Goal: Information Seeking & Learning: Learn about a topic

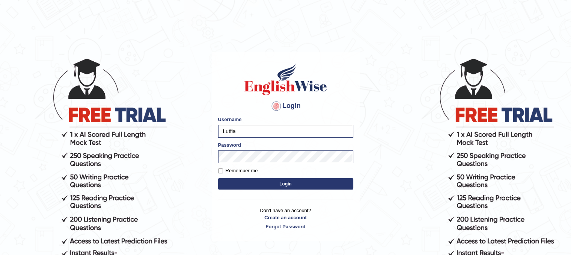
click at [256, 179] on button "Login" at bounding box center [285, 183] width 135 height 11
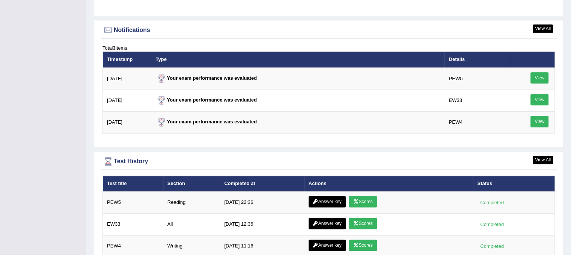
scroll to position [1051, 0]
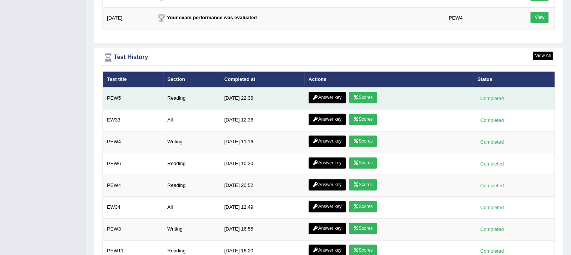
click at [333, 95] on link "Answer key" at bounding box center [327, 97] width 37 height 11
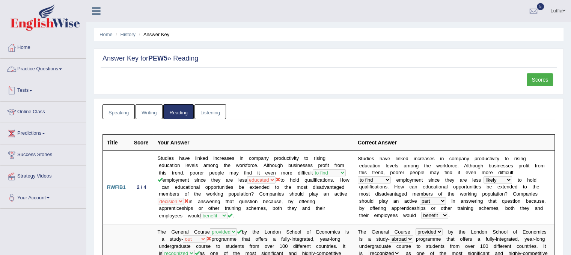
click at [42, 66] on link "Practice Questions" at bounding box center [43, 68] width 86 height 19
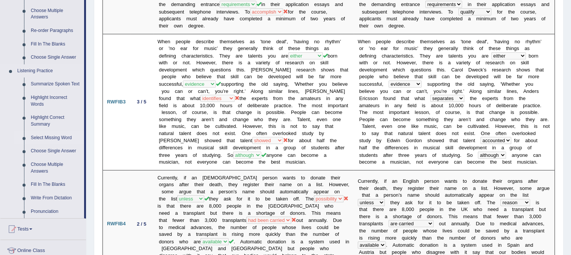
scroll to position [300, 0]
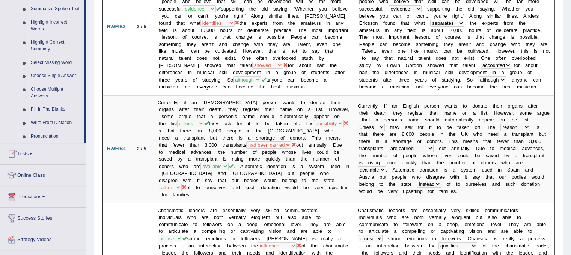
click at [33, 158] on link "Tests" at bounding box center [43, 152] width 86 height 19
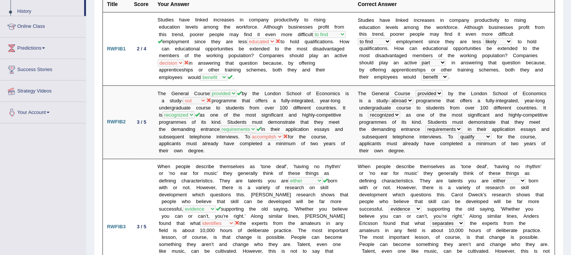
scroll to position [81, 0]
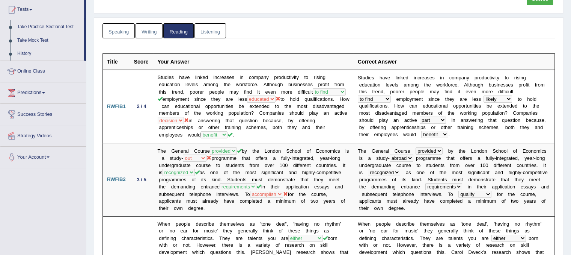
click at [35, 69] on link "Online Class" at bounding box center [43, 70] width 86 height 19
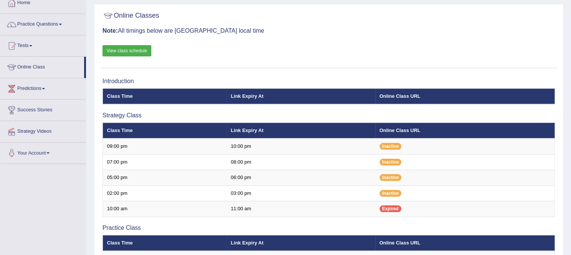
scroll to position [38, 0]
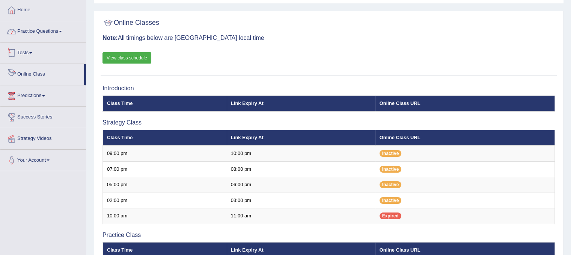
click at [47, 32] on link "Practice Questions" at bounding box center [43, 30] width 86 height 19
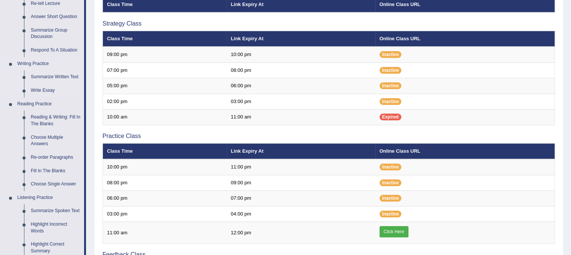
scroll to position [188, 0]
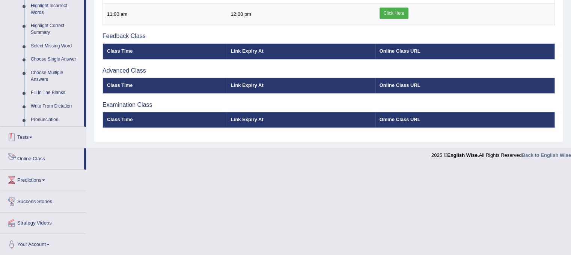
click at [30, 142] on link "Tests" at bounding box center [43, 136] width 86 height 19
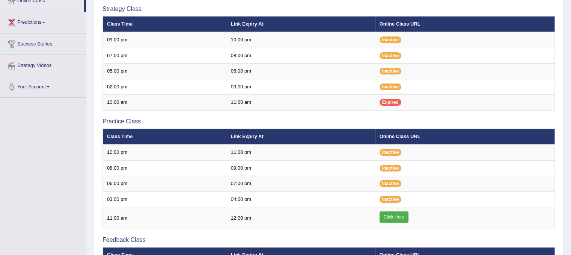
scroll to position [1, 0]
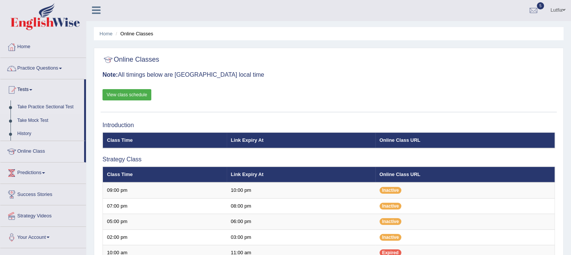
click at [45, 107] on link "Take Practice Sectional Test" at bounding box center [49, 107] width 70 height 14
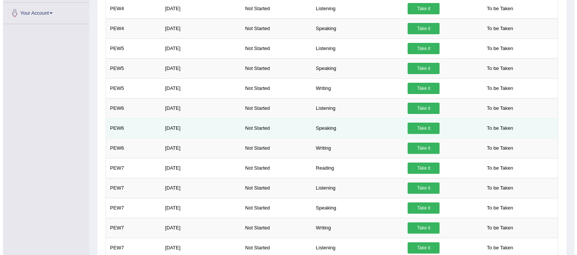
scroll to position [225, 0]
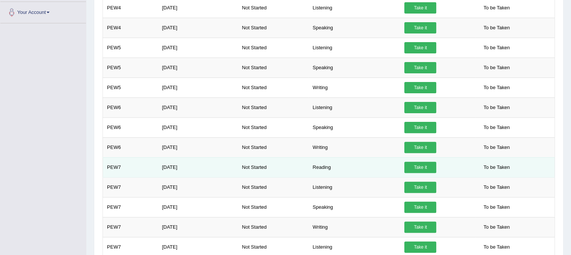
click at [416, 166] on link "Take it" at bounding box center [420, 166] width 32 height 11
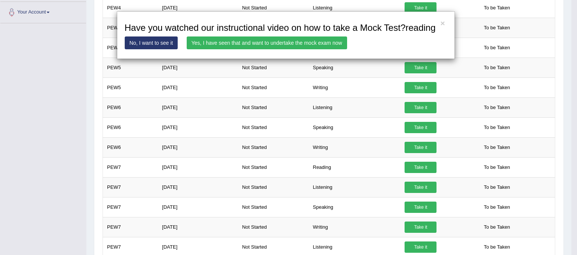
click at [305, 41] on link "Yes, I have seen that and want to undertake the mock exam now" at bounding box center [267, 42] width 160 height 13
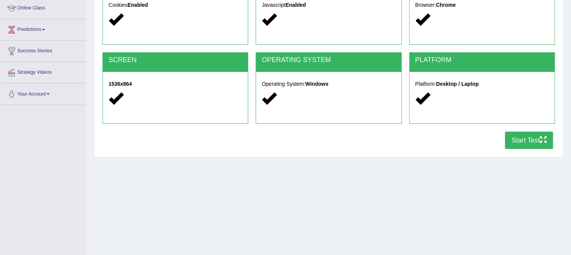
scroll to position [140, 0]
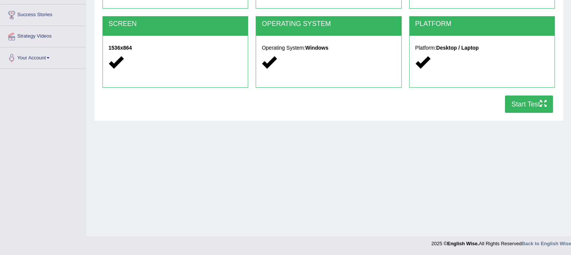
click at [539, 101] on button "Start Test" at bounding box center [529, 103] width 48 height 17
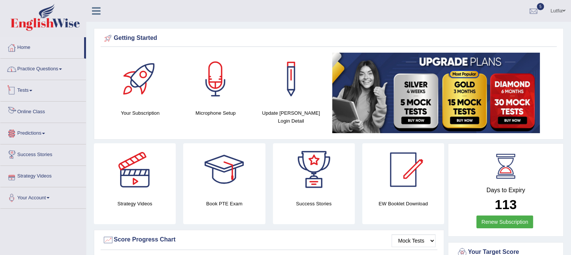
click at [38, 72] on link "Practice Questions" at bounding box center [43, 68] width 86 height 19
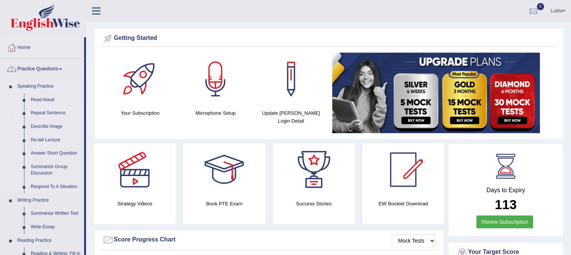
click at [56, 114] on link "Repeat Sentence" at bounding box center [55, 113] width 57 height 14
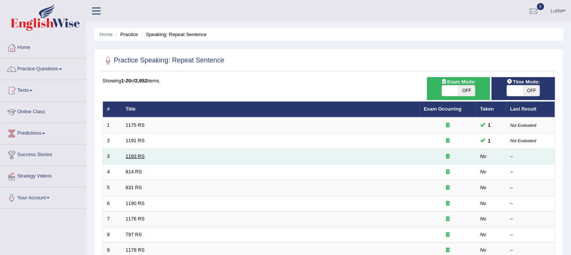
click at [126, 153] on link "1193 RS" at bounding box center [135, 156] width 19 height 6
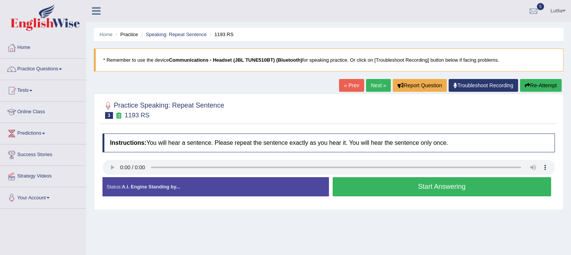
click at [370, 190] on button "Start Answering" at bounding box center [442, 186] width 219 height 19
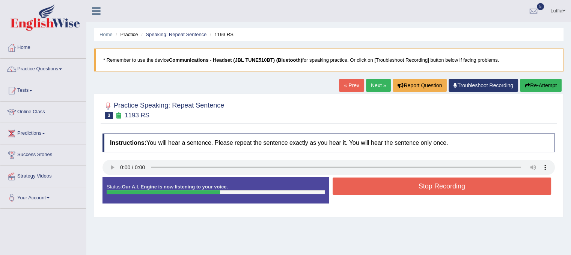
click at [370, 190] on button "Stop Recording" at bounding box center [442, 185] width 219 height 17
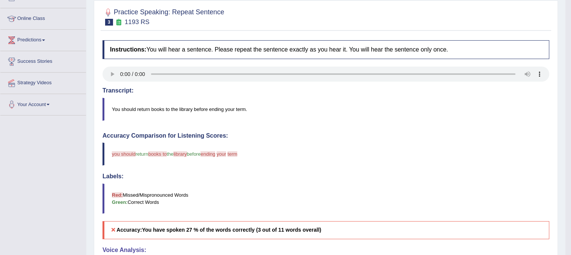
scroll to position [75, 0]
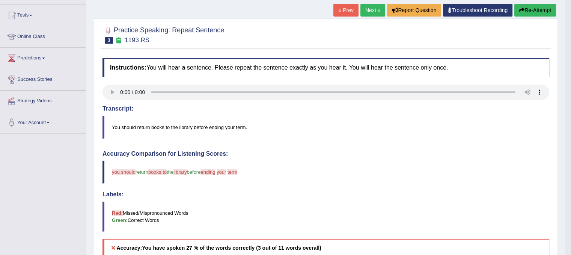
click at [368, 14] on link "Next »" at bounding box center [372, 10] width 25 height 13
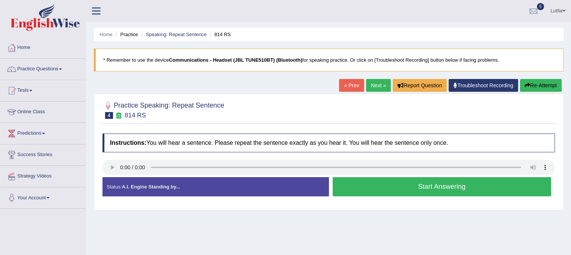
click at [371, 182] on button "Start Answering" at bounding box center [442, 186] width 219 height 19
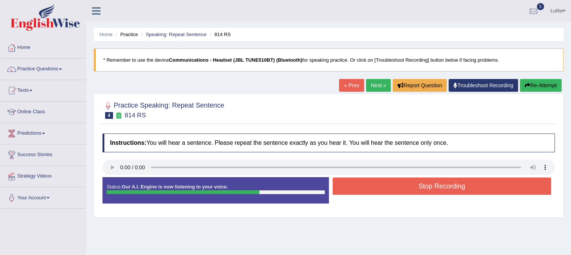
click at [371, 182] on button "Stop Recording" at bounding box center [442, 185] width 219 height 17
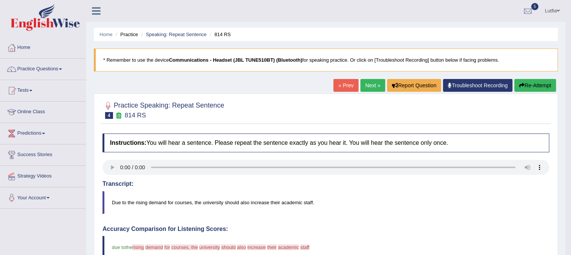
click at [369, 83] on link "Next »" at bounding box center [372, 85] width 25 height 13
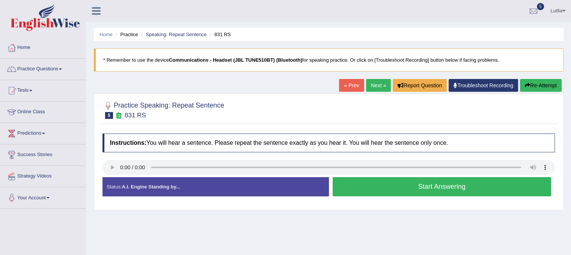
click at [378, 185] on button "Start Answering" at bounding box center [442, 186] width 219 height 19
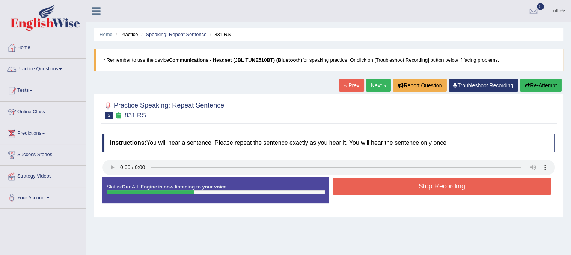
click at [371, 186] on button "Stop Recording" at bounding box center [442, 185] width 219 height 17
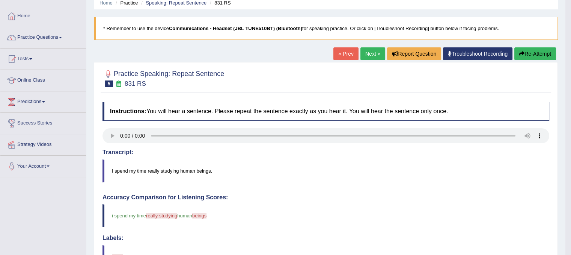
scroll to position [27, 0]
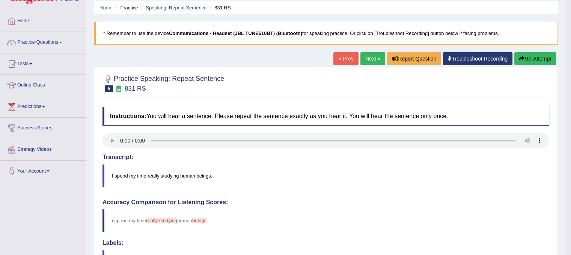
click at [365, 57] on link "Next »" at bounding box center [372, 58] width 25 height 13
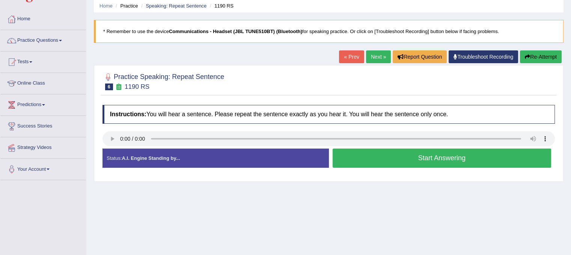
scroll to position [75, 0]
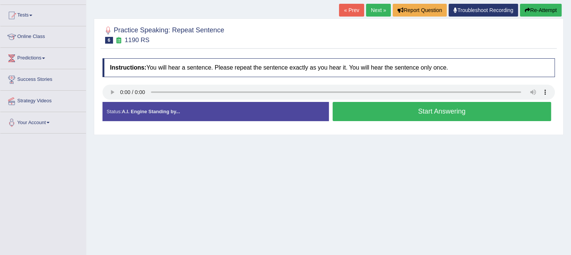
click at [439, 109] on button "Start Answering" at bounding box center [442, 111] width 219 height 19
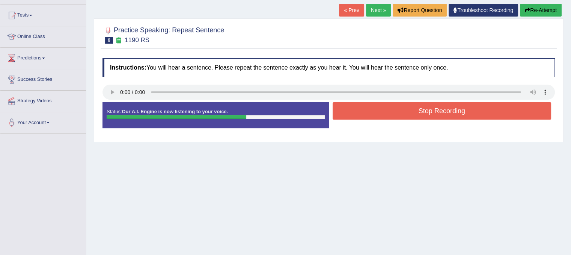
click at [437, 109] on button "Stop Recording" at bounding box center [442, 110] width 219 height 17
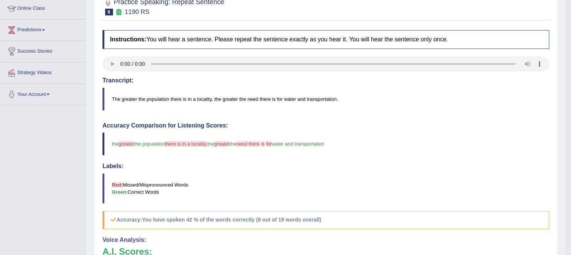
scroll to position [0, 0]
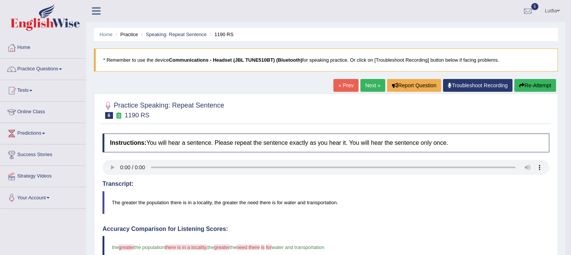
click at [371, 86] on link "Next »" at bounding box center [372, 85] width 25 height 13
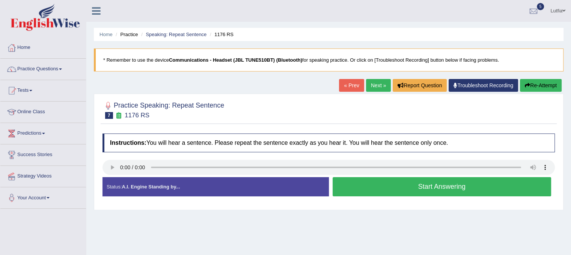
click at [411, 182] on button "Start Answering" at bounding box center [442, 186] width 219 height 19
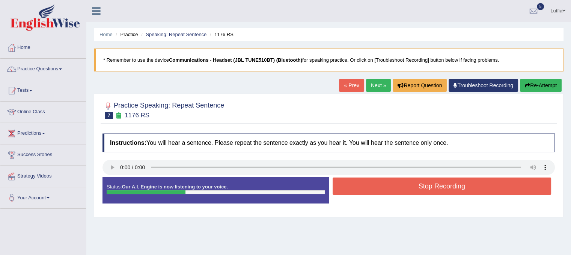
click at [410, 182] on button "Stop Recording" at bounding box center [442, 185] width 219 height 17
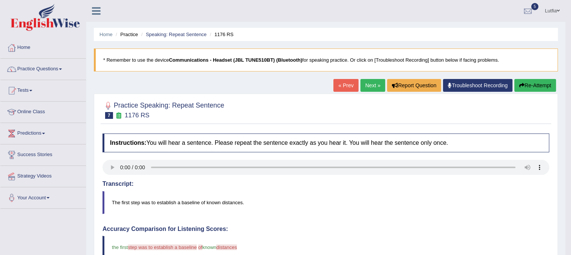
click at [366, 81] on link "Next »" at bounding box center [372, 85] width 25 height 13
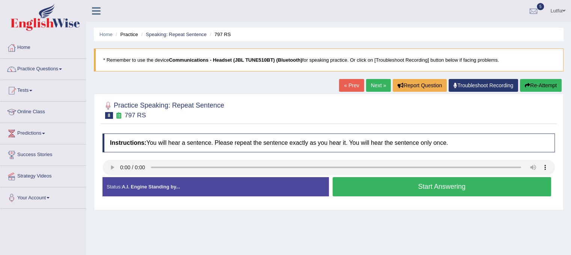
click at [353, 188] on button "Start Answering" at bounding box center [442, 186] width 219 height 19
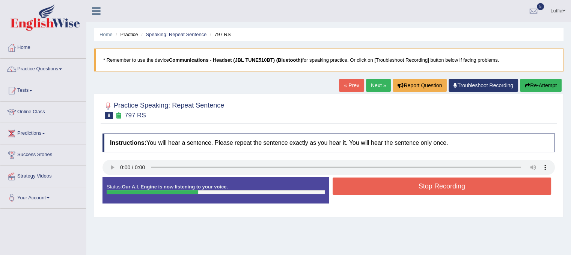
click at [353, 187] on button "Stop Recording" at bounding box center [442, 185] width 219 height 17
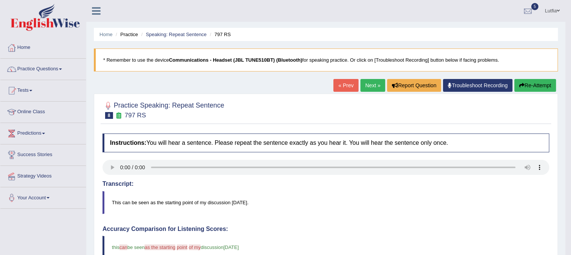
click at [371, 84] on link "Next »" at bounding box center [372, 85] width 25 height 13
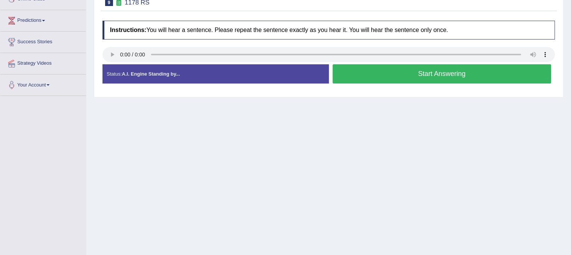
click at [371, 76] on button "Start Answering" at bounding box center [442, 73] width 219 height 19
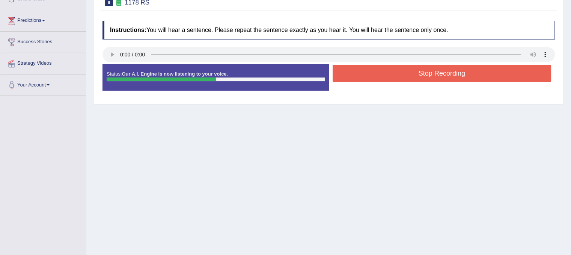
click at [371, 76] on button "Stop Recording" at bounding box center [442, 73] width 219 height 17
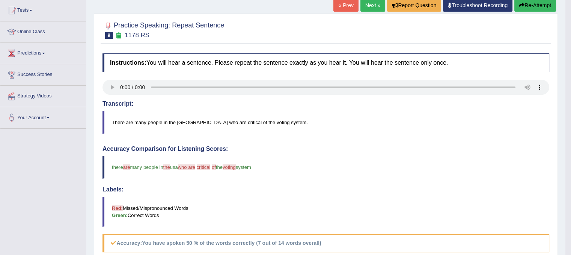
scroll to position [73, 0]
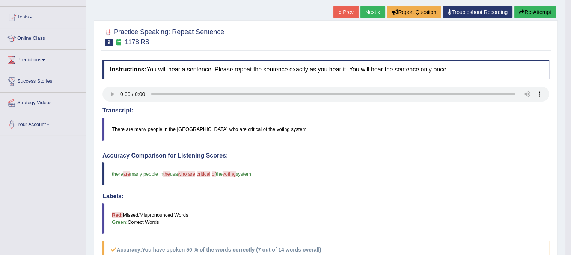
click at [372, 10] on link "Next »" at bounding box center [372, 12] width 25 height 13
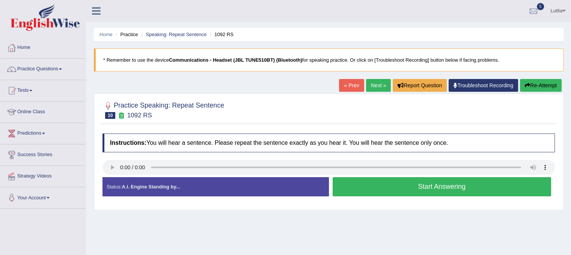
click at [413, 188] on button "Start Answering" at bounding box center [442, 186] width 219 height 19
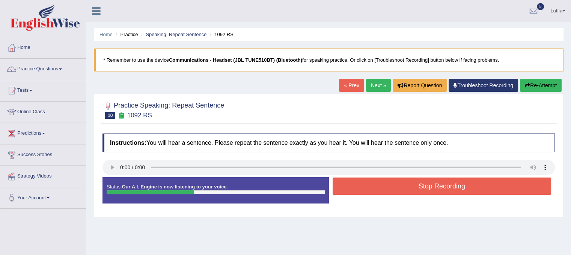
click at [413, 188] on button "Stop Recording" at bounding box center [442, 185] width 219 height 17
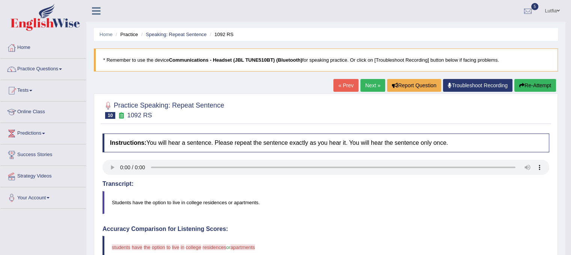
click at [367, 86] on link "Next »" at bounding box center [372, 85] width 25 height 13
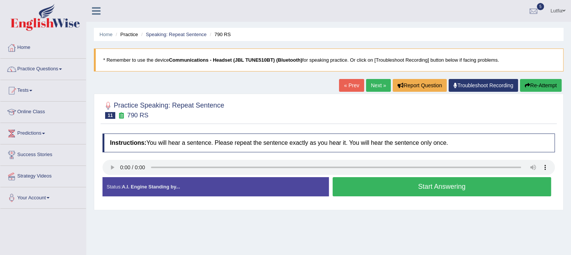
click at [344, 184] on button "Start Answering" at bounding box center [442, 186] width 219 height 19
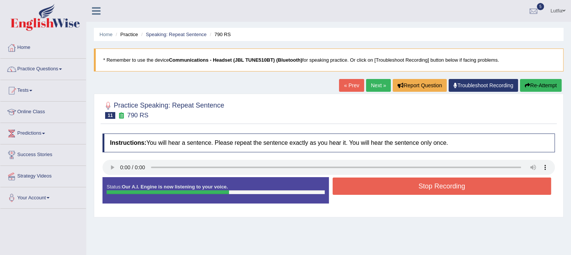
click at [344, 184] on button "Stop Recording" at bounding box center [442, 185] width 219 height 17
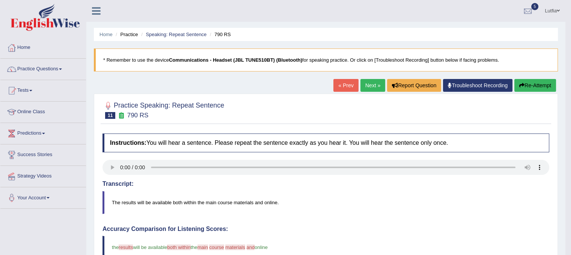
click at [370, 86] on link "Next »" at bounding box center [372, 85] width 25 height 13
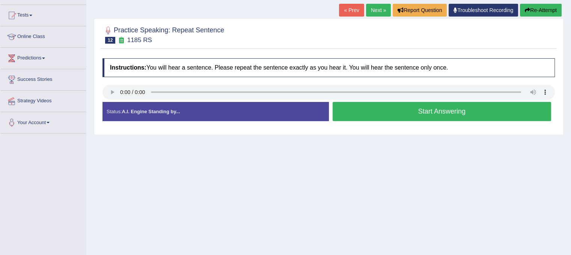
click at [336, 108] on button "Start Answering" at bounding box center [442, 111] width 219 height 19
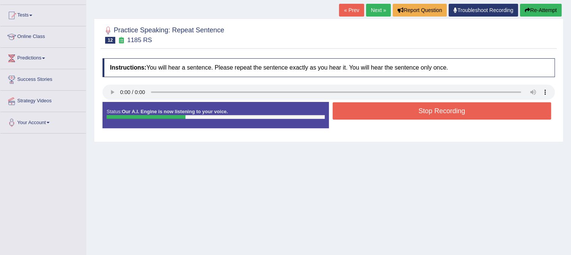
click at [336, 108] on button "Stop Recording" at bounding box center [442, 110] width 219 height 17
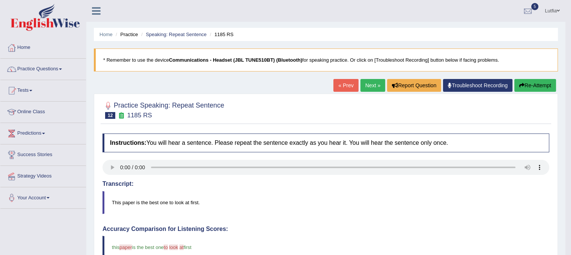
click at [365, 81] on link "Next »" at bounding box center [372, 85] width 25 height 13
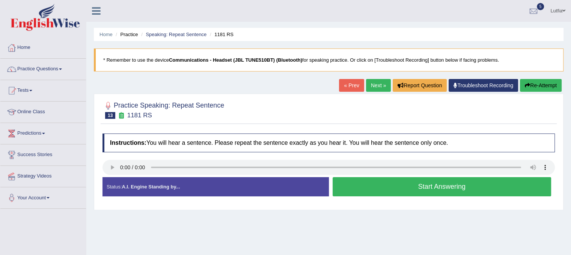
click at [362, 182] on button "Start Answering" at bounding box center [442, 186] width 219 height 19
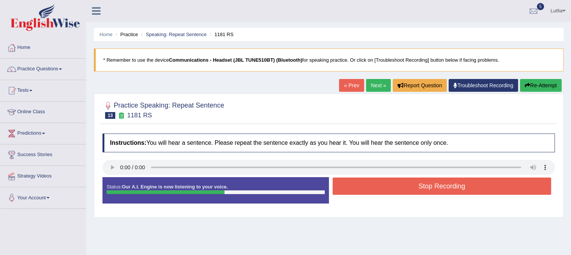
click at [362, 182] on button "Stop Recording" at bounding box center [442, 185] width 219 height 17
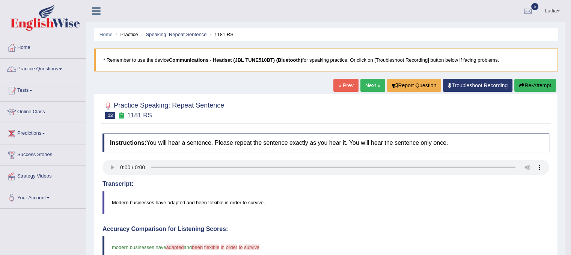
click at [367, 86] on link "Next »" at bounding box center [372, 85] width 25 height 13
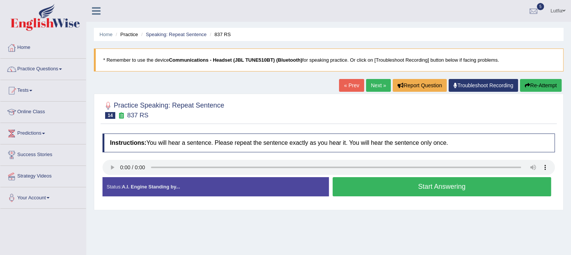
click at [369, 188] on button "Start Answering" at bounding box center [442, 186] width 219 height 19
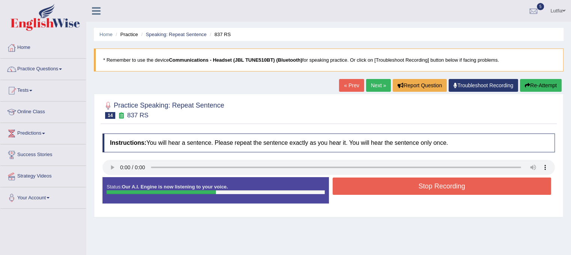
click at [369, 188] on button "Stop Recording" at bounding box center [442, 185] width 219 height 17
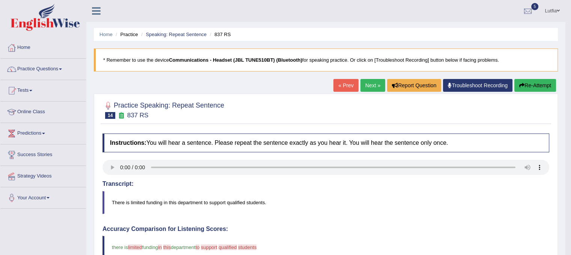
click at [369, 84] on link "Next »" at bounding box center [372, 85] width 25 height 13
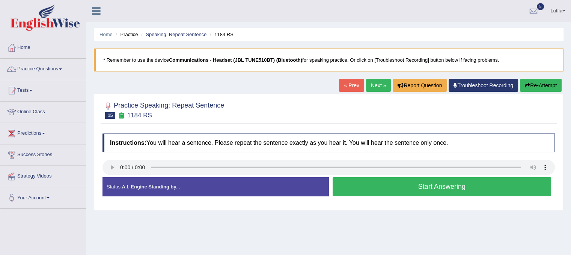
click at [391, 183] on button "Start Answering" at bounding box center [442, 186] width 219 height 19
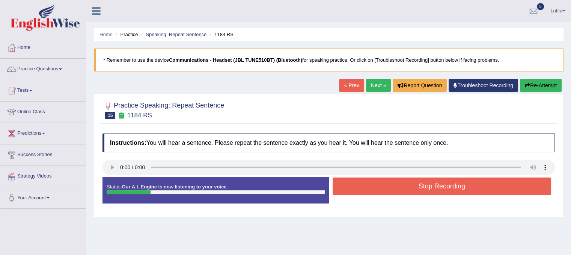
click at [391, 183] on button "Stop Recording" at bounding box center [442, 185] width 219 height 17
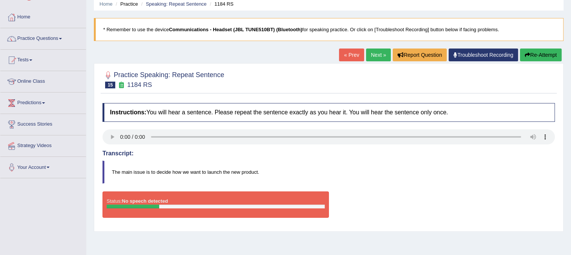
scroll to position [27, 0]
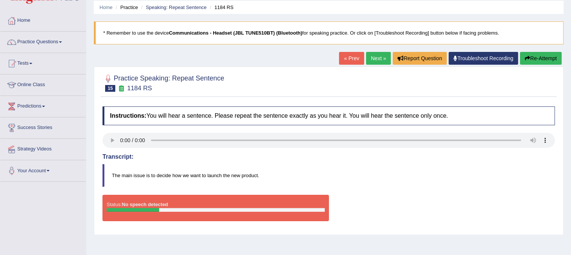
click at [344, 60] on link "« Prev" at bounding box center [351, 58] width 25 height 13
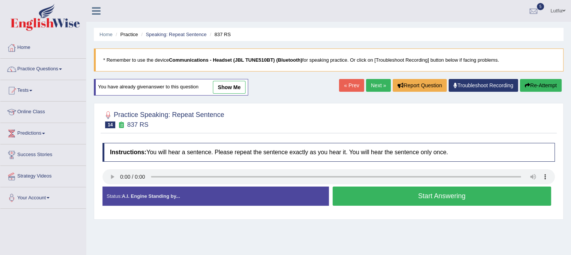
click at [416, 197] on button "Start Answering" at bounding box center [442, 195] width 219 height 19
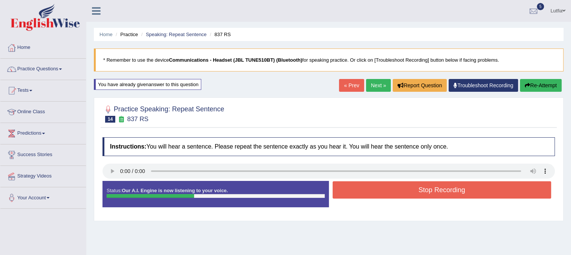
click at [418, 190] on button "Stop Recording" at bounding box center [442, 189] width 219 height 17
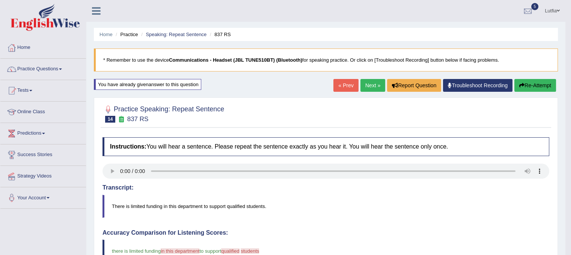
click at [371, 83] on link "Next »" at bounding box center [372, 85] width 25 height 13
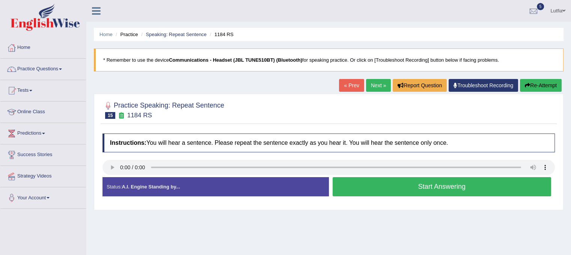
click at [393, 182] on button "Start Answering" at bounding box center [442, 186] width 219 height 19
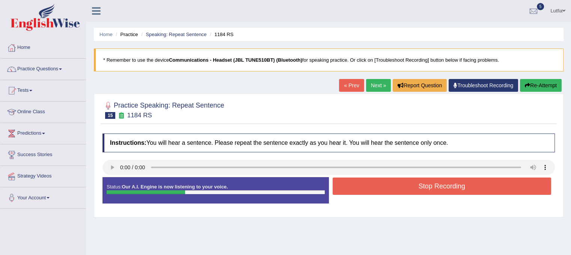
click at [400, 181] on button "Stop Recording" at bounding box center [442, 185] width 219 height 17
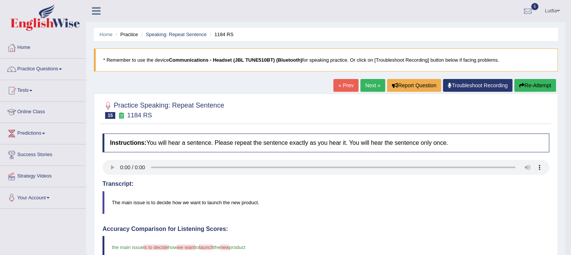
click at [369, 87] on link "Next »" at bounding box center [372, 85] width 25 height 13
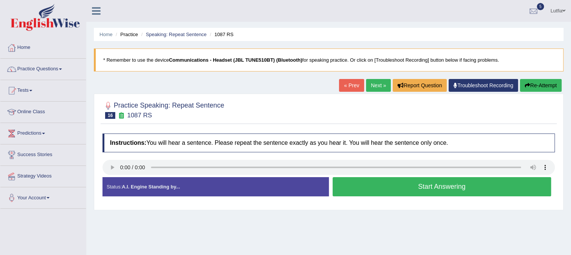
click at [365, 192] on button "Start Answering" at bounding box center [442, 186] width 219 height 19
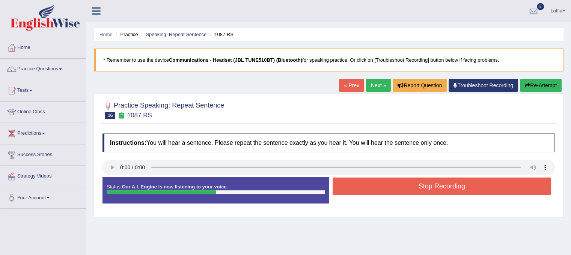
click at [366, 189] on button "Stop Recording" at bounding box center [442, 185] width 219 height 17
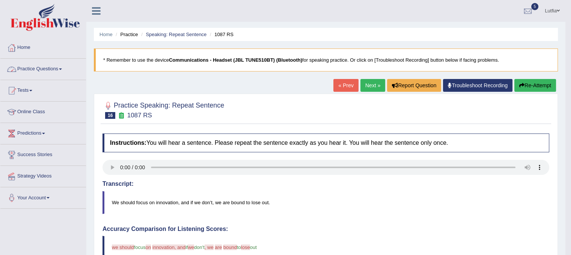
click at [51, 66] on link "Practice Questions" at bounding box center [43, 68] width 86 height 19
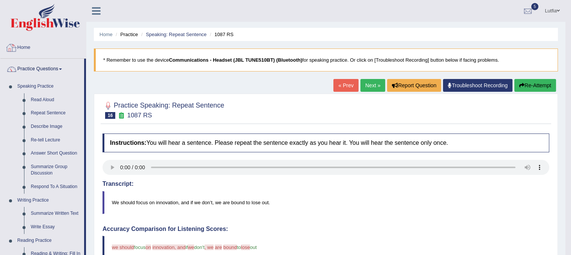
click at [20, 46] on link "Home" at bounding box center [43, 46] width 86 height 19
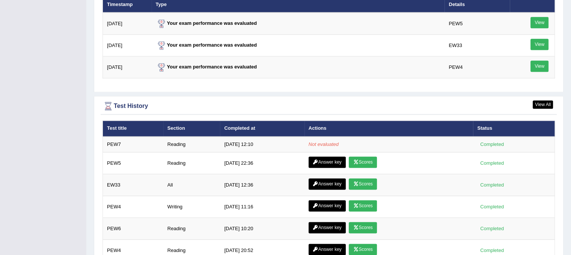
scroll to position [1014, 0]
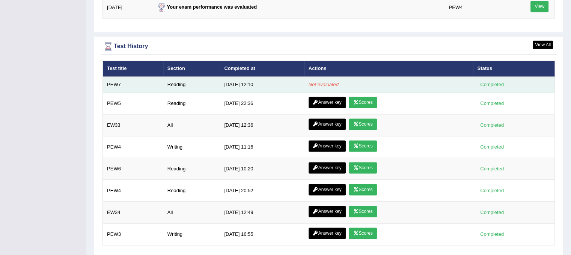
click at [488, 81] on div "Completed" at bounding box center [491, 84] width 29 height 8
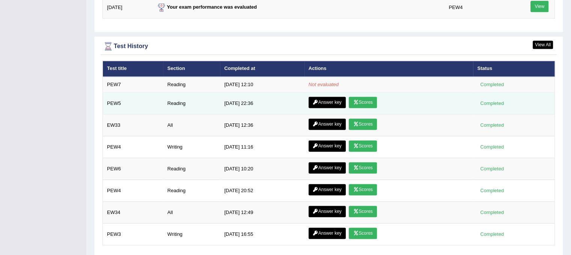
click at [364, 96] on link "Scores" at bounding box center [363, 101] width 28 height 11
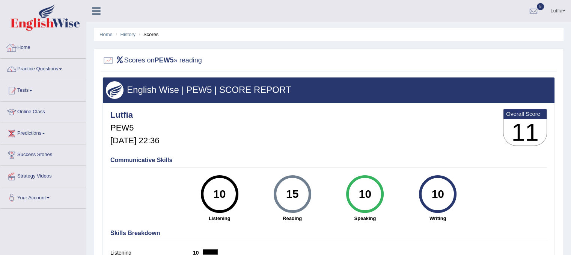
click at [27, 45] on link "Home" at bounding box center [43, 46] width 86 height 19
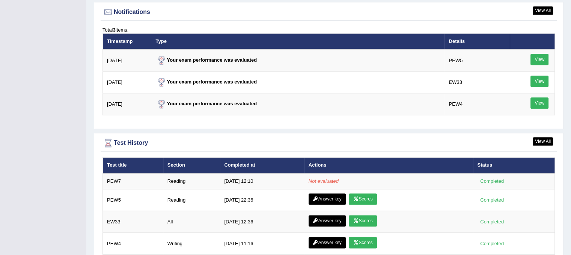
scroll to position [976, 0]
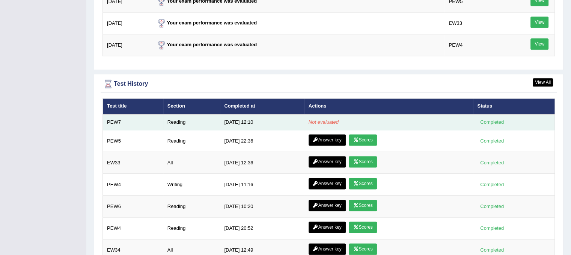
click at [488, 118] on div "Completed" at bounding box center [491, 122] width 29 height 8
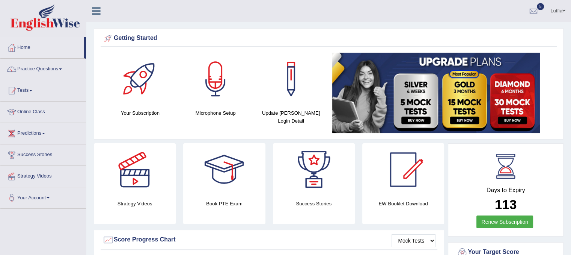
scroll to position [0, 0]
click at [24, 49] on link "Home" at bounding box center [42, 46] width 84 height 19
click at [32, 68] on link "Practice Questions" at bounding box center [43, 68] width 86 height 19
click at [43, 69] on link "Practice Questions" at bounding box center [43, 68] width 86 height 19
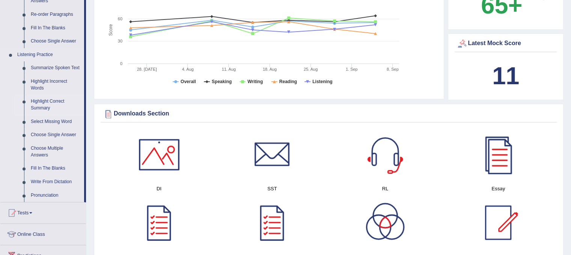
scroll to position [375, 0]
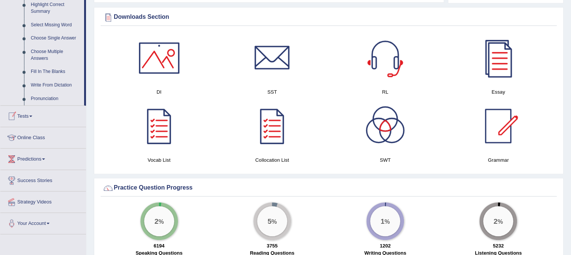
click at [30, 118] on link "Tests" at bounding box center [43, 114] width 86 height 19
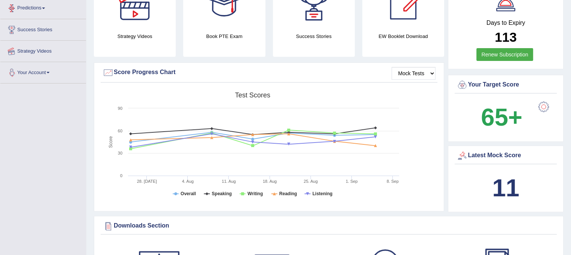
scroll to position [83, 0]
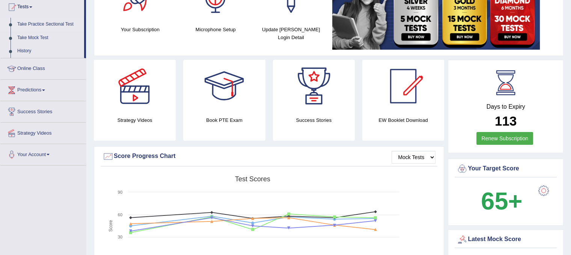
click at [49, 24] on link "Take Practice Sectional Test" at bounding box center [49, 25] width 70 height 14
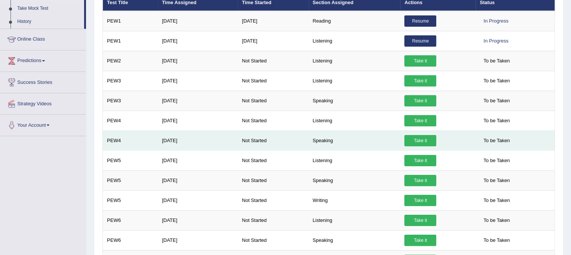
click at [413, 137] on link "Take it" at bounding box center [420, 140] width 32 height 11
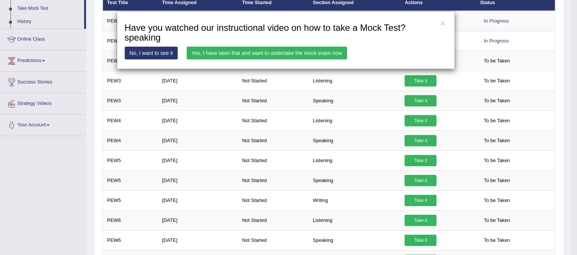
click at [297, 55] on link "Yes, I have seen that and want to undertake the mock exam now" at bounding box center [267, 53] width 160 height 13
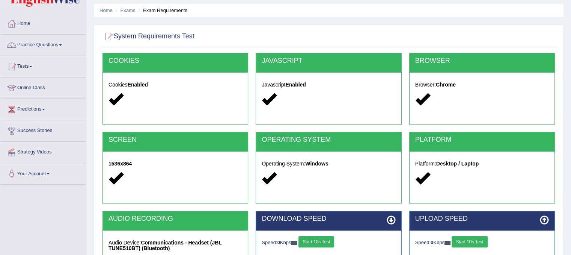
scroll to position [140, 0]
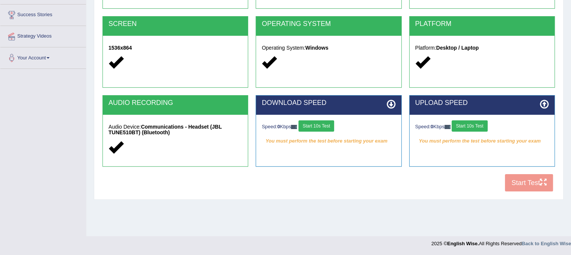
click at [324, 123] on button "Start 10s Test" at bounding box center [316, 125] width 36 height 11
click at [472, 125] on button "Start 10s Test" at bounding box center [470, 125] width 36 height 11
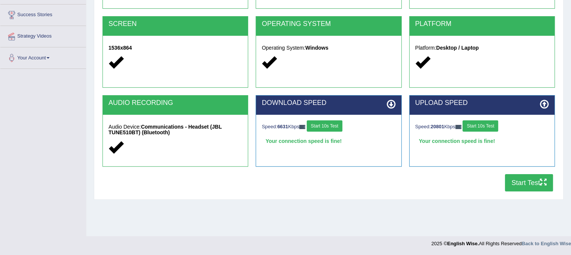
click at [530, 184] on button "Start Test" at bounding box center [529, 182] width 48 height 17
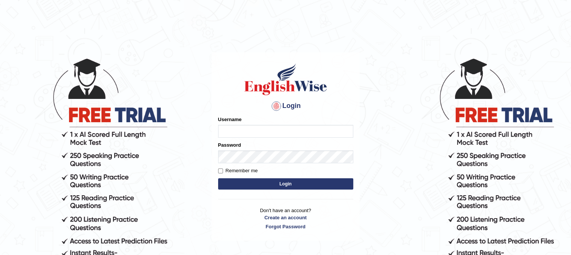
type input "Lutfia"
click at [266, 182] on button "Login" at bounding box center [285, 183] width 135 height 11
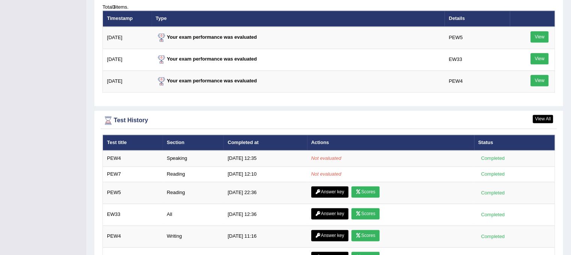
scroll to position [1051, 0]
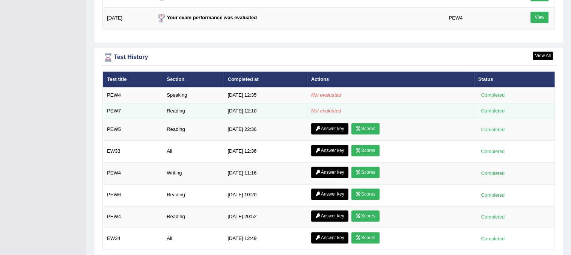
click at [491, 110] on div "Completed" at bounding box center [492, 111] width 29 height 8
click at [174, 107] on td "Reading" at bounding box center [193, 111] width 61 height 16
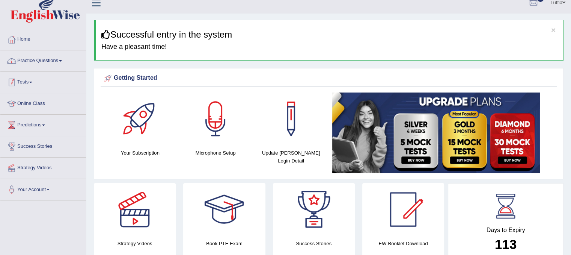
scroll to position [0, 0]
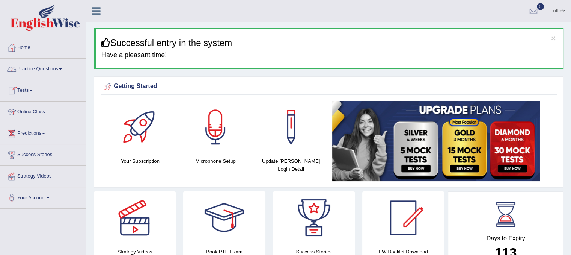
click at [26, 90] on link "Tests" at bounding box center [43, 89] width 86 height 19
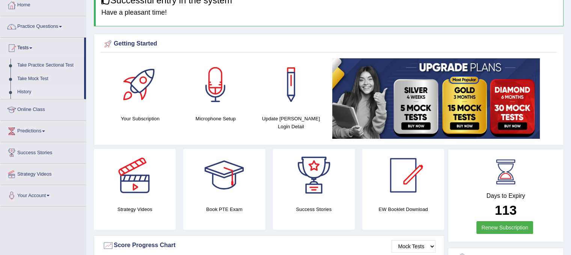
scroll to position [75, 0]
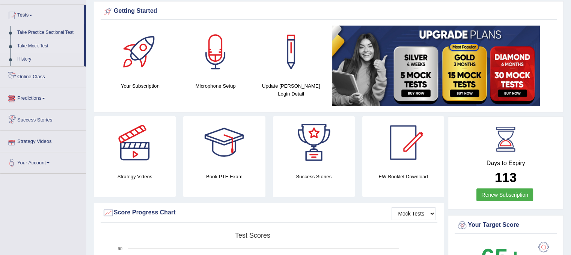
click at [36, 45] on link "Take Mock Test" at bounding box center [49, 46] width 70 height 14
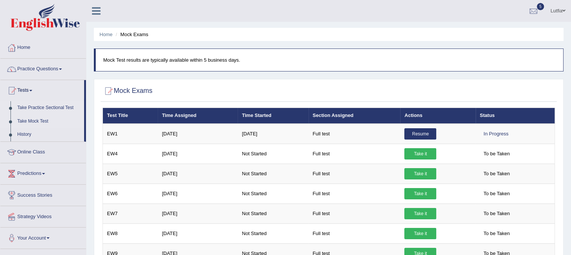
click at [34, 107] on link "Take Practice Sectional Test" at bounding box center [49, 108] width 70 height 14
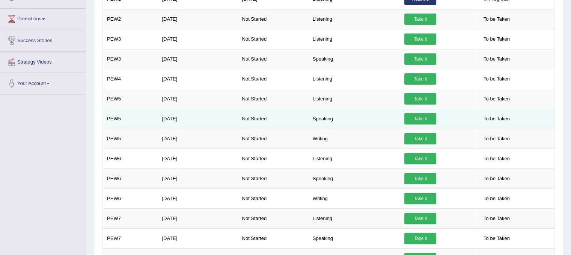
click at [416, 118] on link "Take it" at bounding box center [420, 118] width 32 height 11
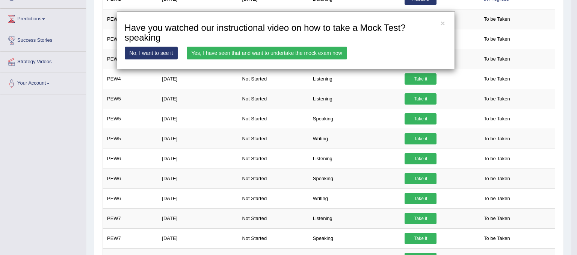
click at [301, 51] on link "Yes, I have seen that and want to undertake the mock exam now" at bounding box center [267, 53] width 160 height 13
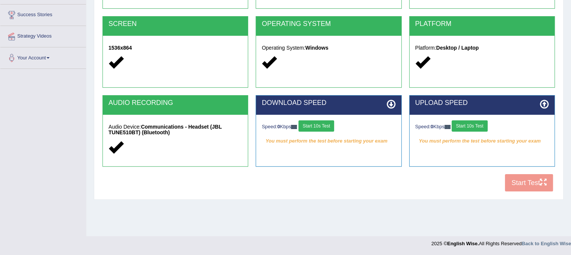
click at [328, 125] on button "Start 10s Test" at bounding box center [316, 125] width 36 height 11
click at [471, 126] on button "Start 10s Test" at bounding box center [470, 125] width 36 height 11
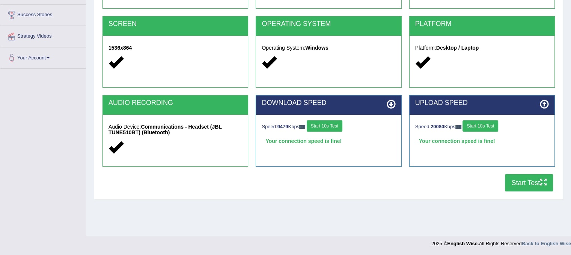
click at [520, 180] on button "Start Test" at bounding box center [529, 182] width 48 height 17
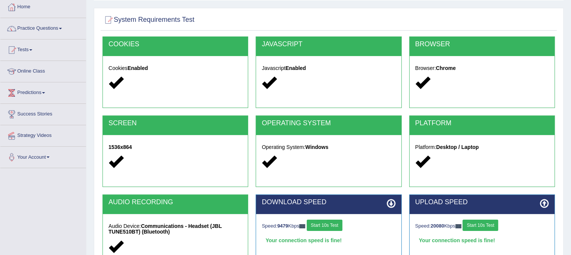
scroll to position [27, 0]
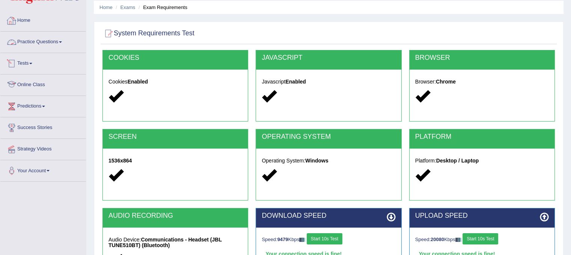
click at [28, 20] on link "Home" at bounding box center [43, 19] width 86 height 19
click at [28, 20] on link "Home" at bounding box center [42, 19] width 84 height 19
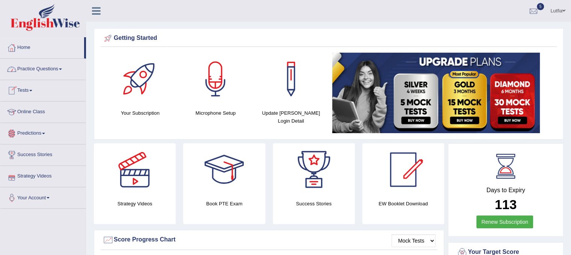
click at [96, 12] on icon at bounding box center [96, 11] width 9 height 10
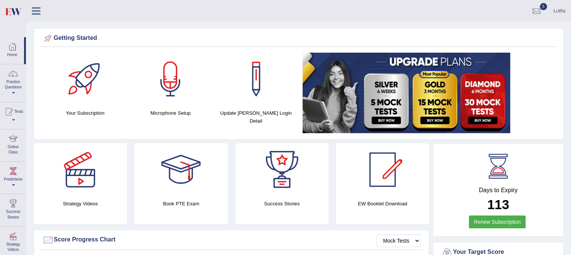
click at [553, 14] on link "Lutfia" at bounding box center [559, 10] width 23 height 20
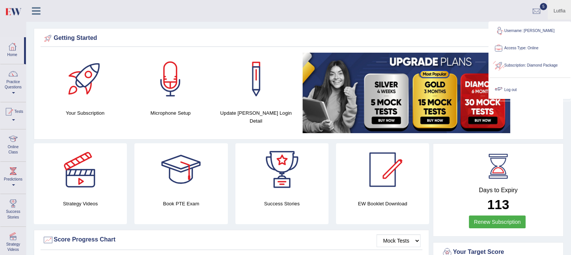
click at [514, 89] on link "Log out" at bounding box center [529, 89] width 81 height 17
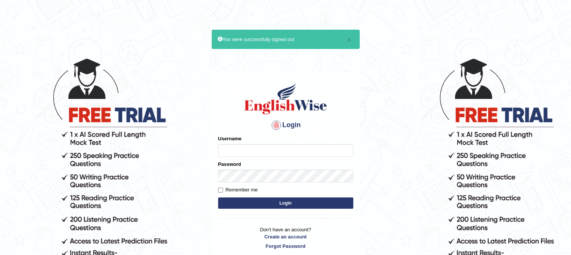
type input "Lutfia"
click at [219, 188] on input "Remember me" at bounding box center [220, 189] width 5 height 5
checkbox input "true"
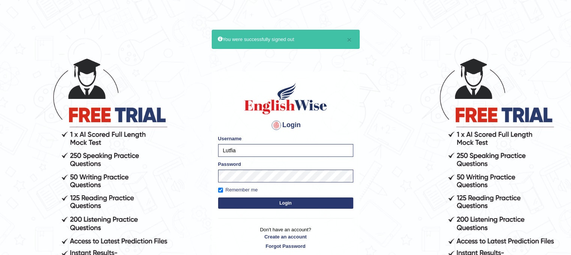
click at [259, 203] on button "Login" at bounding box center [285, 202] width 135 height 11
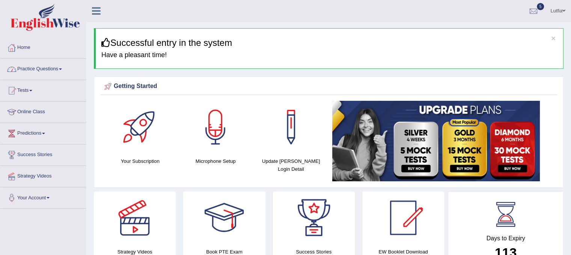
click at [17, 45] on div at bounding box center [11, 47] width 11 height 11
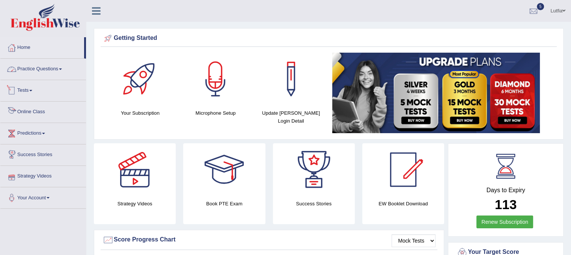
click at [31, 66] on link "Practice Questions" at bounding box center [43, 68] width 86 height 19
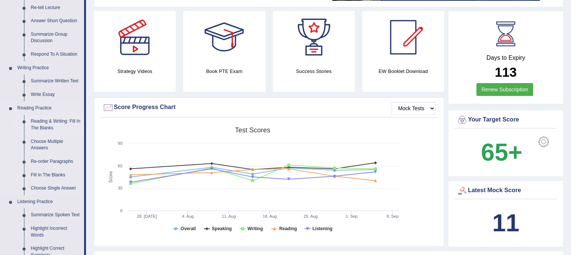
scroll to position [150, 0]
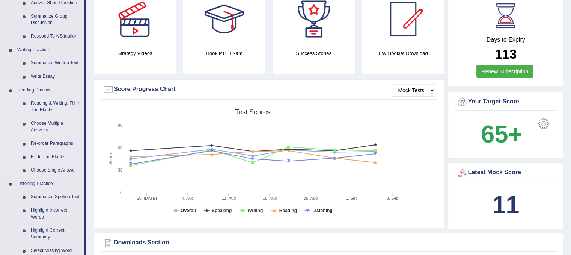
click at [38, 123] on link "Choose Multiple Answers" at bounding box center [55, 127] width 57 height 20
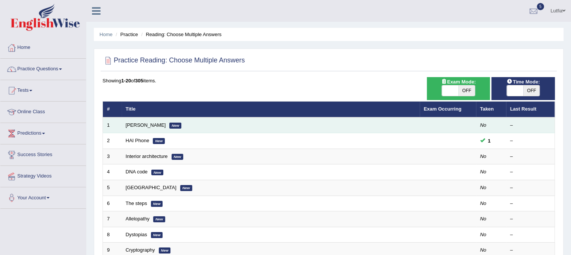
click at [157, 124] on td "[PERSON_NAME] New" at bounding box center [271, 125] width 298 height 16
click at [140, 125] on link "[PERSON_NAME]" at bounding box center [146, 125] width 40 height 6
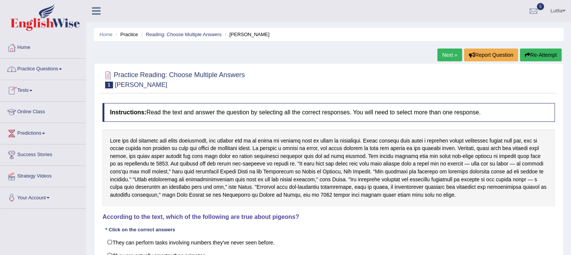
click at [54, 68] on link "Practice Questions" at bounding box center [43, 68] width 86 height 19
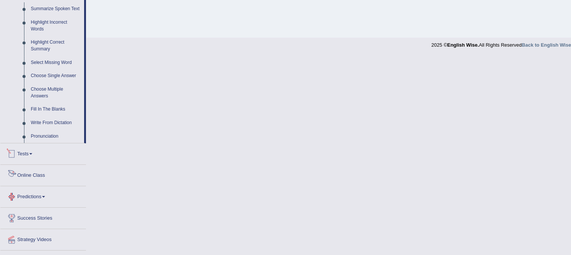
scroll to position [354, 0]
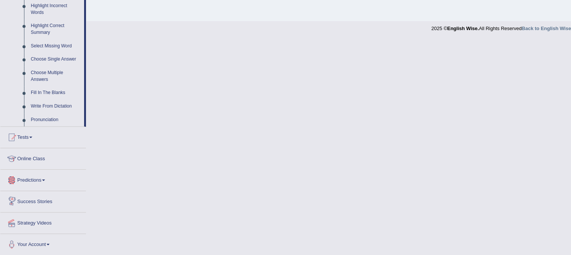
click at [37, 180] on link "Predictions" at bounding box center [43, 178] width 86 height 19
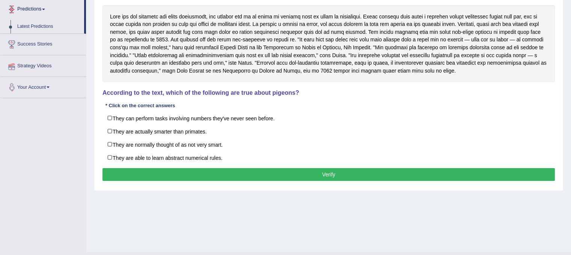
scroll to position [87, 0]
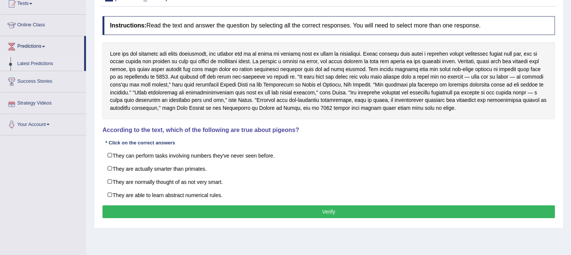
click at [39, 60] on link "Latest Predictions" at bounding box center [49, 64] width 70 height 14
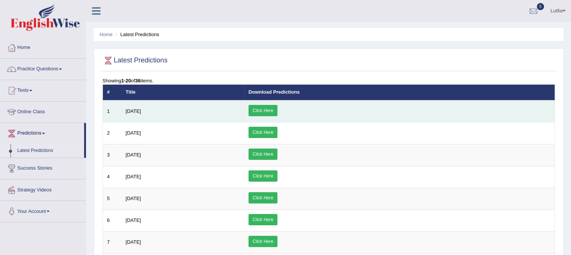
click at [277, 110] on link "Click Here" at bounding box center [263, 110] width 29 height 11
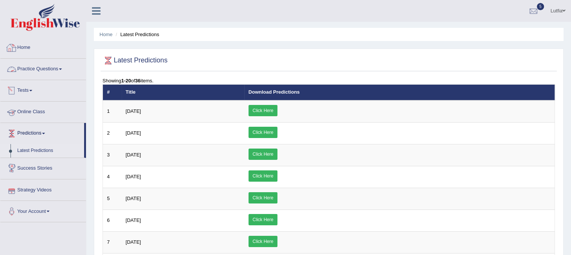
click at [32, 68] on link "Practice Questions" at bounding box center [43, 68] width 86 height 19
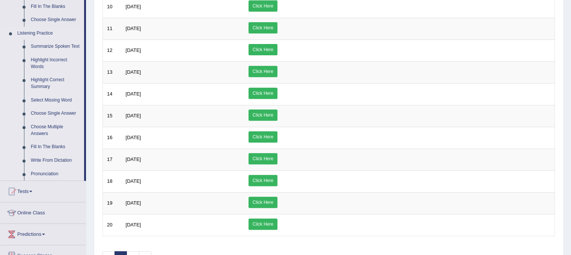
scroll to position [354, 0]
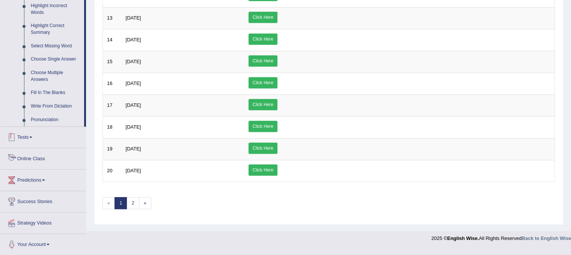
click at [32, 137] on link "Tests" at bounding box center [43, 136] width 86 height 19
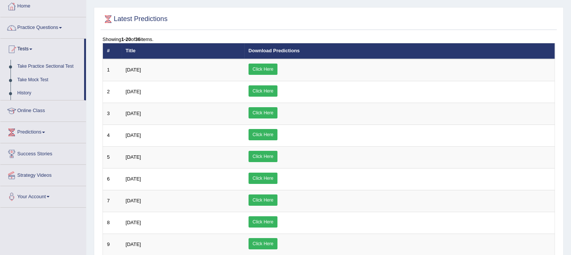
scroll to position [6, 0]
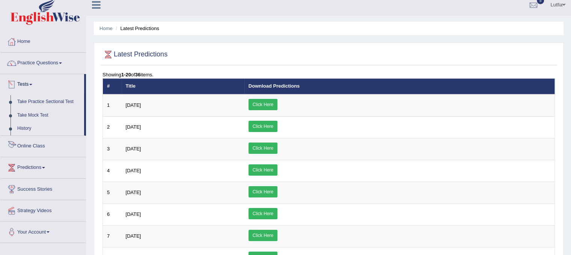
click at [38, 143] on link "Online Class" at bounding box center [43, 145] width 86 height 19
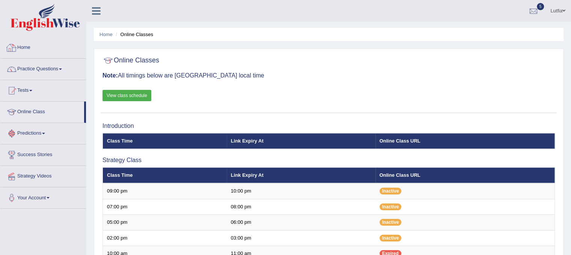
click at [27, 48] on link "Home" at bounding box center [43, 46] width 86 height 19
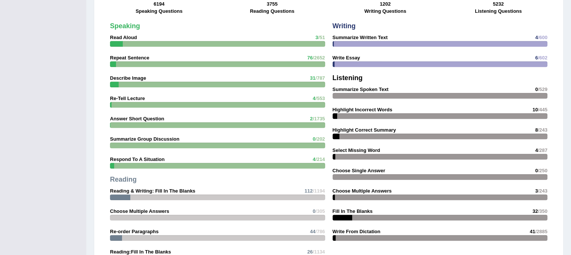
scroll to position [429, 0]
